Goal: Information Seeking & Learning: Learn about a topic

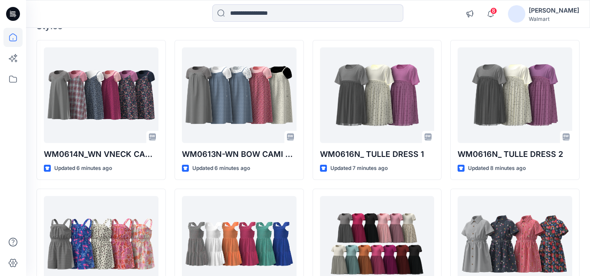
scroll to position [87, 0]
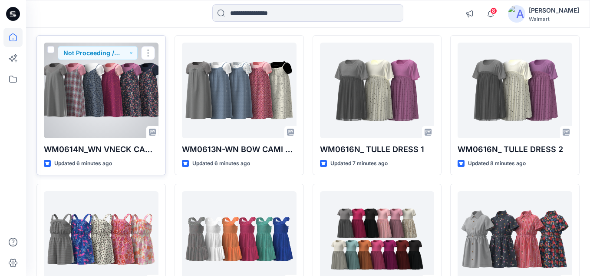
click at [124, 85] on div at bounding box center [101, 90] width 115 height 95
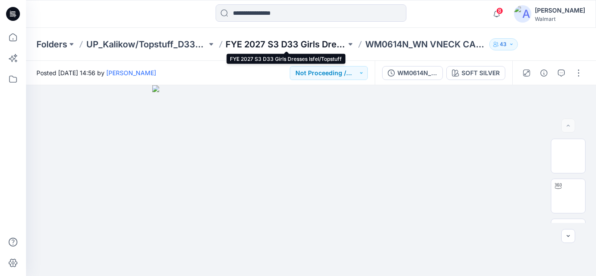
click at [298, 46] on p "FYE 2027 S3 D33 Girls Dresses Isfel/Topstuff" at bounding box center [286, 44] width 121 height 12
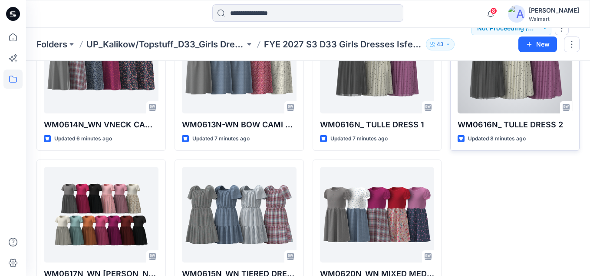
scroll to position [120, 0]
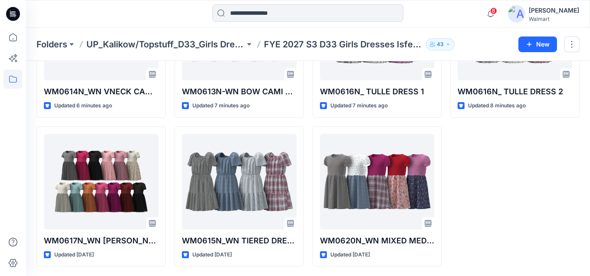
click at [503, 178] on div "WM0616N_ TULLE DRESS 2 Updated 8 minutes ago" at bounding box center [514, 121] width 129 height 289
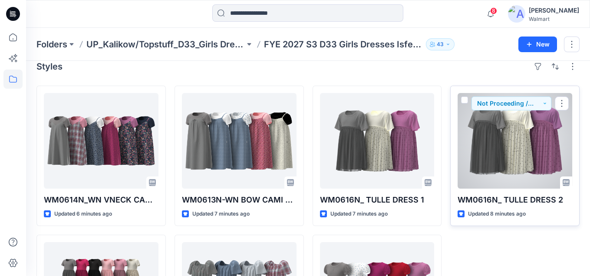
scroll to position [0, 0]
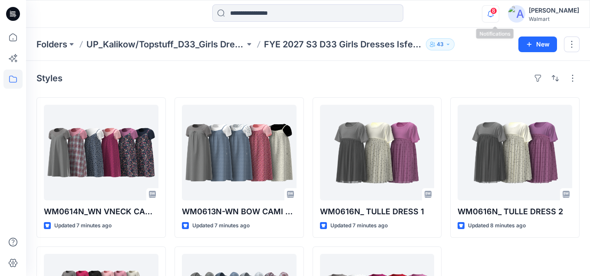
click at [499, 13] on icon "button" at bounding box center [490, 13] width 16 height 17
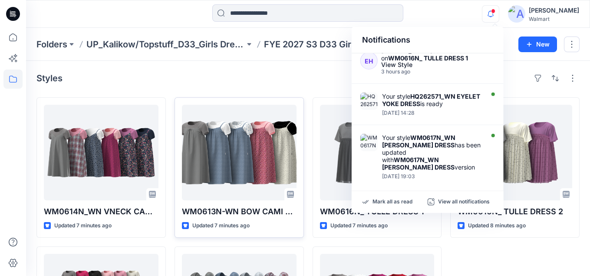
scroll to position [347, 0]
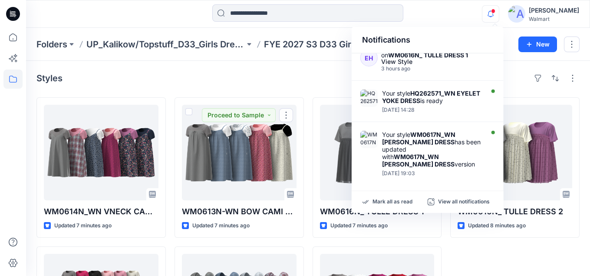
click at [291, 82] on div "Styles" at bounding box center [307, 78] width 543 height 14
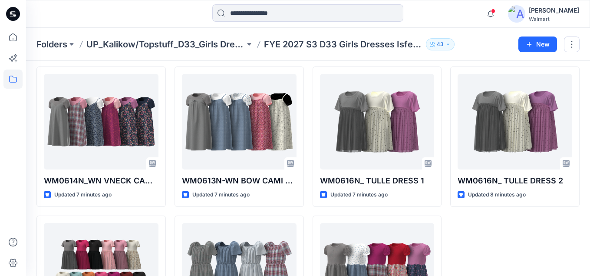
scroll to position [43, 0]
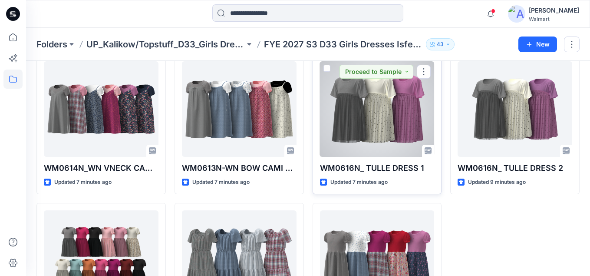
click at [380, 129] on div at bounding box center [377, 108] width 115 height 95
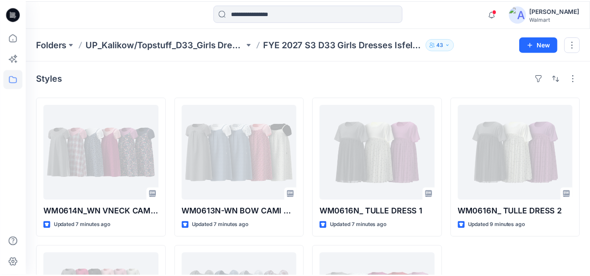
scroll to position [43, 0]
